Goal: Task Accomplishment & Management: Complete application form

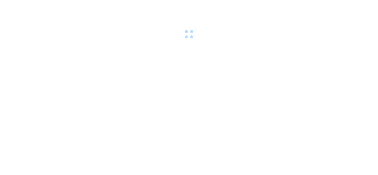
click at [122, 9] on div at bounding box center [189, 20] width 378 height 41
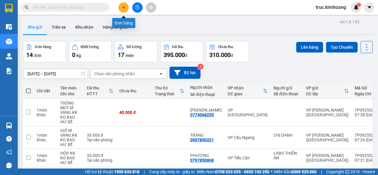
click at [124, 6] on icon "plus" at bounding box center [124, 7] width 4 height 4
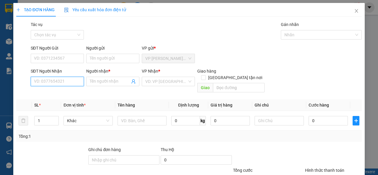
click at [57, 81] on input "SĐT Người Nhận" at bounding box center [57, 81] width 53 height 9
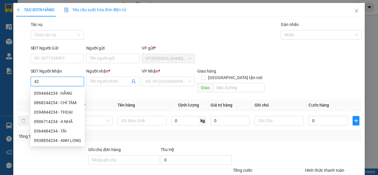
type input "4"
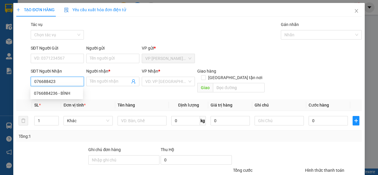
type input "0766884236"
click at [70, 95] on div "0766884236 - BÌNH" at bounding box center [57, 93] width 46 height 7
type input "BÌNH"
type input "30.000"
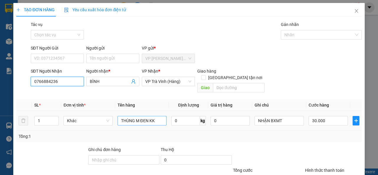
type input "0766884236"
drag, startPoint x: 158, startPoint y: 116, endPoint x: 128, endPoint y: 120, distance: 30.1
click at [128, 120] on td "THÙNG M ĐEN KK" at bounding box center [142, 121] width 54 height 20
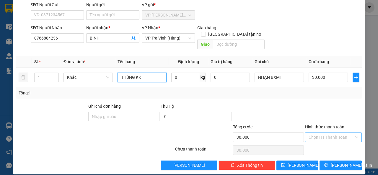
type input "THÙNG KK"
click at [338, 133] on input "Hình thức thanh toán" at bounding box center [332, 137] width 46 height 9
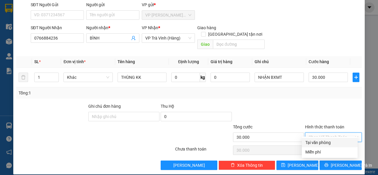
click at [336, 142] on div "Tại văn phòng" at bounding box center [330, 142] width 49 height 7
type input "0"
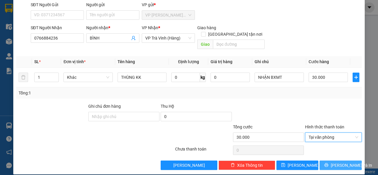
click at [334, 162] on span "[PERSON_NAME] và In" at bounding box center [351, 165] width 41 height 7
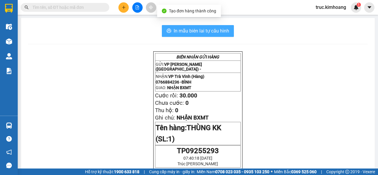
click at [215, 36] on button "In mẫu biên lai tự cấu hình" at bounding box center [198, 31] width 72 height 12
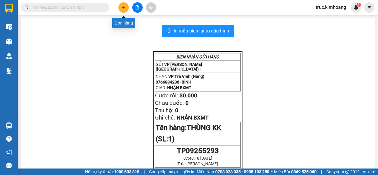
click at [124, 9] on icon "plus" at bounding box center [124, 7] width 4 height 4
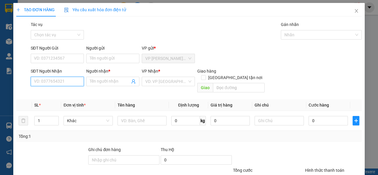
click at [74, 82] on input "SĐT Người Nhận" at bounding box center [57, 81] width 53 height 9
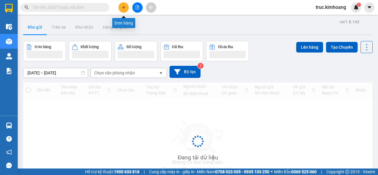
click at [126, 7] on button at bounding box center [124, 7] width 10 height 10
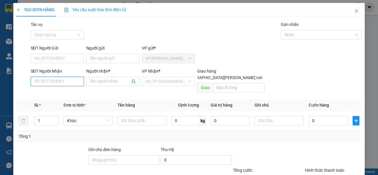
click at [57, 85] on input "SĐT Người Nhận" at bounding box center [57, 81] width 53 height 9
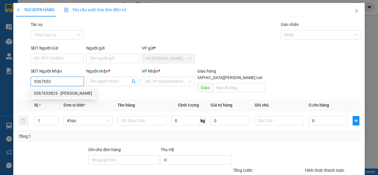
click at [60, 94] on div "0367653825 - VŨ" at bounding box center [63, 93] width 58 height 7
type input "0367653825"
type input "VŨ"
type input "40.000"
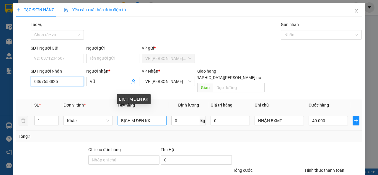
type input "0367653825"
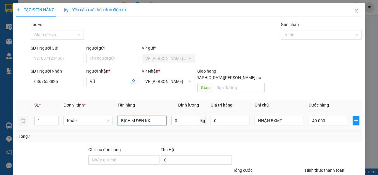
drag, startPoint x: 155, startPoint y: 117, endPoint x: 116, endPoint y: 118, distance: 39.3
click at [116, 118] on td "BỊCH M ĐEN KK" at bounding box center [142, 121] width 54 height 20
type input "BỊT XANH KK"
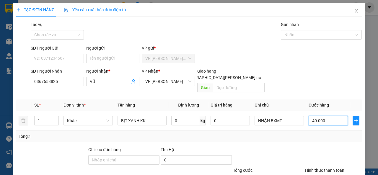
scroll to position [43, 0]
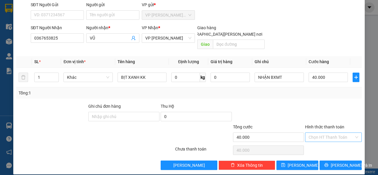
click at [320, 133] on input "Hình thức thanh toán" at bounding box center [332, 137] width 46 height 9
click at [321, 141] on div "Tại văn phòng" at bounding box center [330, 142] width 49 height 7
type input "0"
click at [330, 161] on button "[PERSON_NAME] và In" at bounding box center [341, 165] width 42 height 9
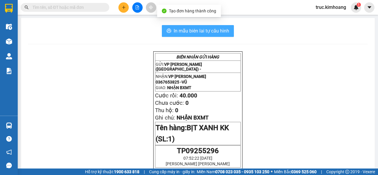
click at [223, 31] on span "In mẫu biên lai tự cấu hình" at bounding box center [202, 30] width 56 height 7
click at [210, 31] on span "In mẫu biên lai tự cấu hình" at bounding box center [202, 30] width 56 height 7
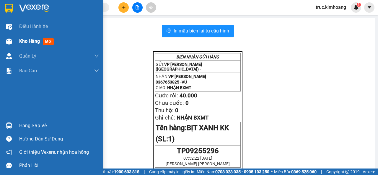
click at [16, 35] on div "Kho hàng mới" at bounding box center [51, 41] width 103 height 15
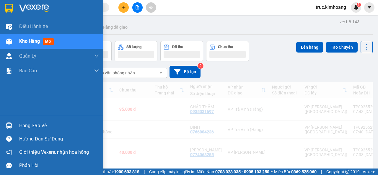
click at [37, 44] on span "Kho hàng" at bounding box center [29, 41] width 21 height 6
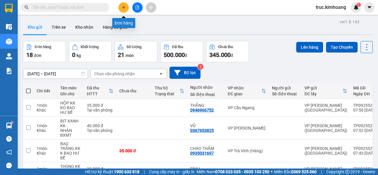
click at [125, 10] on button at bounding box center [124, 7] width 10 height 10
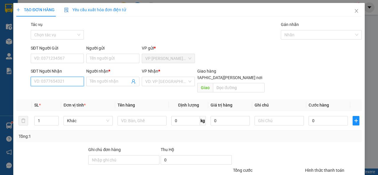
click at [61, 81] on input "SĐT Người Nhận" at bounding box center [57, 81] width 53 height 9
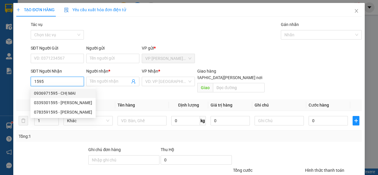
click at [67, 91] on div "0936971595 - CHỊ MAI" at bounding box center [63, 93] width 58 height 7
type input "0936971595"
type input "CHỊ MAI"
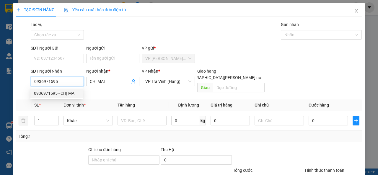
type input "80.000"
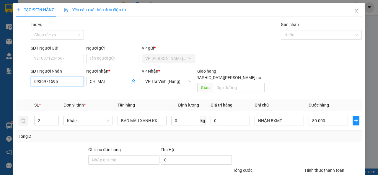
scroll to position [43, 0]
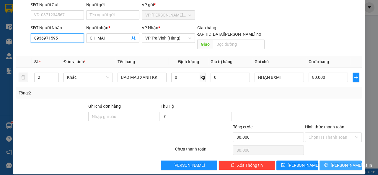
type input "0936971595"
click at [323, 161] on button "[PERSON_NAME] và In" at bounding box center [341, 165] width 42 height 9
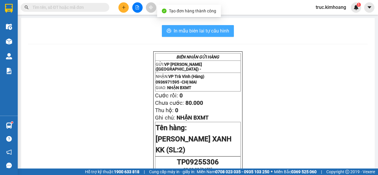
drag, startPoint x: 221, startPoint y: 28, endPoint x: 246, endPoint y: 40, distance: 28.3
click at [220, 28] on span "In mẫu biên lai tự cấu hình" at bounding box center [202, 30] width 56 height 7
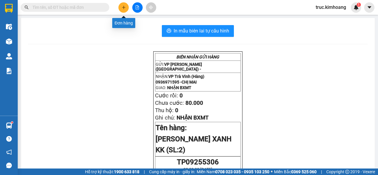
click at [122, 9] on icon "plus" at bounding box center [124, 7] width 4 height 4
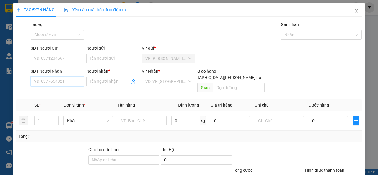
click at [67, 82] on input "SĐT Người Nhận" at bounding box center [57, 81] width 53 height 9
type input "9"
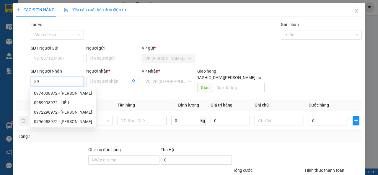
type input "8"
type input "7"
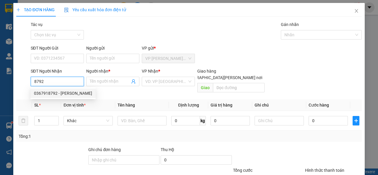
click at [69, 93] on div "0367918792 - ANH SƠN" at bounding box center [63, 93] width 58 height 7
type input "0367918792"
type input "ANH SƠN"
type input "80.000"
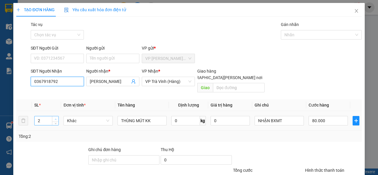
type input "0367918792"
type input "3"
click at [54, 118] on span "up" at bounding box center [56, 120] width 4 height 4
click at [327, 116] on input "80.000" at bounding box center [328, 120] width 39 height 9
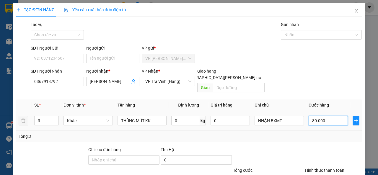
type input "1"
type input "11"
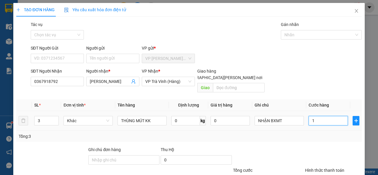
type input "11"
type input "110"
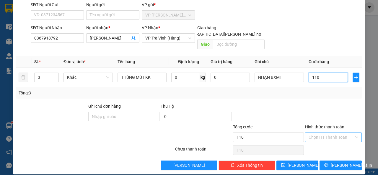
type input "110"
click at [330, 133] on input "Hình thức thanh toán" at bounding box center [332, 137] width 46 height 9
type input "110.000"
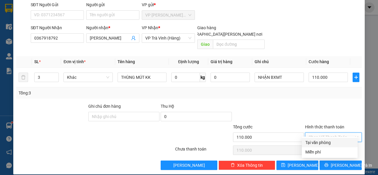
click at [327, 144] on div "Tại văn phòng" at bounding box center [330, 142] width 49 height 7
type input "0"
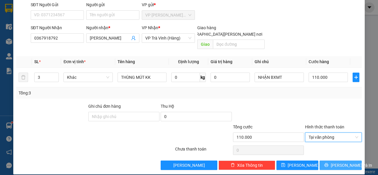
click at [329, 163] on icon "printer" at bounding box center [326, 165] width 4 height 4
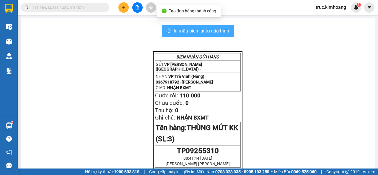
click at [209, 32] on span "In mẫu biên lai tự cấu hình" at bounding box center [202, 30] width 56 height 7
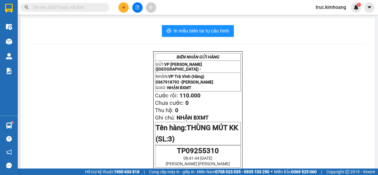
click at [141, 11] on div at bounding box center [137, 7] width 44 height 10
click at [138, 12] on button at bounding box center [137, 7] width 10 height 10
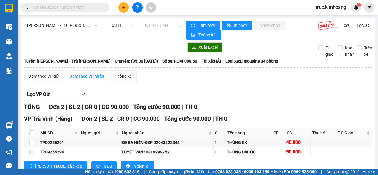
click at [163, 27] on span "05:00 - HCM-000.60" at bounding box center [162, 25] width 36 height 9
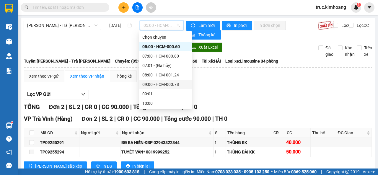
click at [176, 82] on div "09:00 - HCM-000.78" at bounding box center [165, 84] width 46 height 7
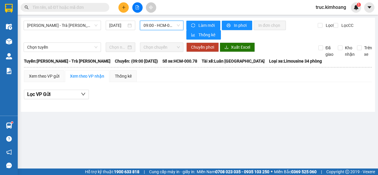
click at [172, 25] on span "09:00 - HCM-000.78" at bounding box center [162, 25] width 36 height 9
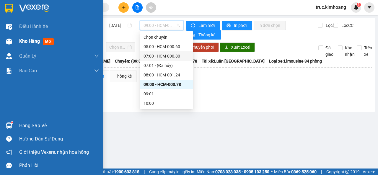
click at [17, 40] on div "Kho hàng mới" at bounding box center [51, 41] width 103 height 15
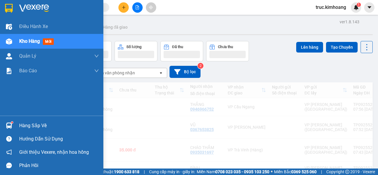
click at [24, 41] on span "Kho hàng" at bounding box center [29, 41] width 21 height 6
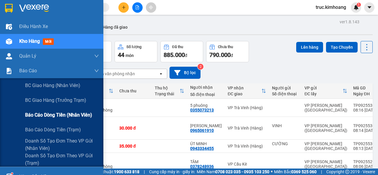
click at [46, 112] on span "Báo cáo dòng tiền (nhân viên)" at bounding box center [58, 114] width 67 height 7
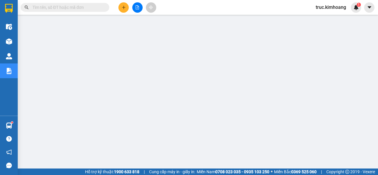
click at [63, 10] on input "text" at bounding box center [68, 7] width 70 height 7
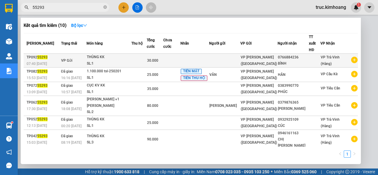
type input "55293"
click at [209, 54] on td at bounding box center [195, 61] width 29 height 14
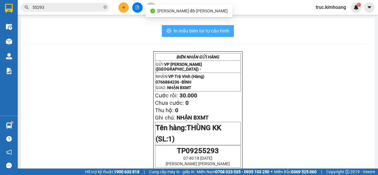
click at [216, 29] on span "In mẫu biên lai tự cấu hình" at bounding box center [202, 30] width 56 height 7
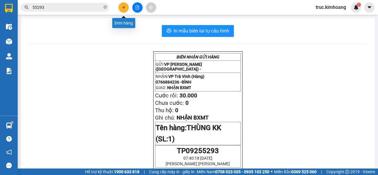
click at [123, 8] on icon "plus" at bounding box center [124, 7] width 4 height 4
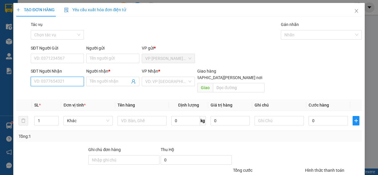
click at [63, 84] on input "SĐT Người Nhận" at bounding box center [57, 81] width 53 height 9
type input "0933385909"
click at [65, 95] on div "0933385909 - CHÂN" at bounding box center [57, 93] width 46 height 7
type input "CHÂN"
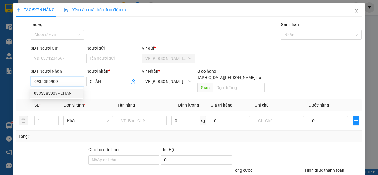
type input "40.000"
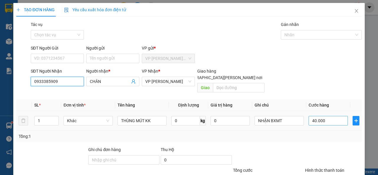
type input "0933385909"
click at [330, 118] on input "40.000" at bounding box center [328, 120] width 39 height 9
type input "5"
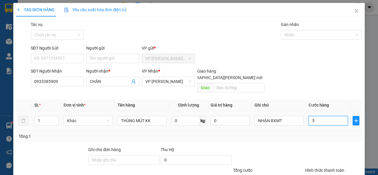
type input "50"
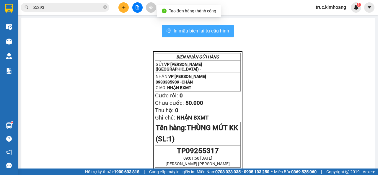
click at [216, 31] on span "In mẫu biên lai tự cấu hình" at bounding box center [202, 30] width 56 height 7
click at [182, 33] on span "In mẫu biên lai tự cấu hình" at bounding box center [202, 30] width 56 height 7
